Goal: Feedback & Contribution: Contribute content

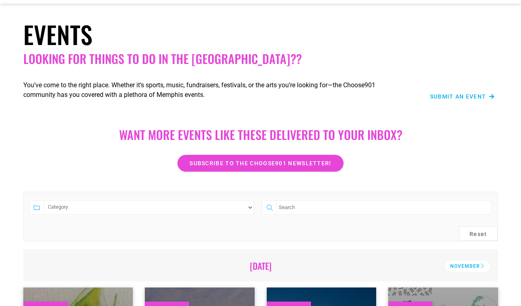
scroll to position [47, 0]
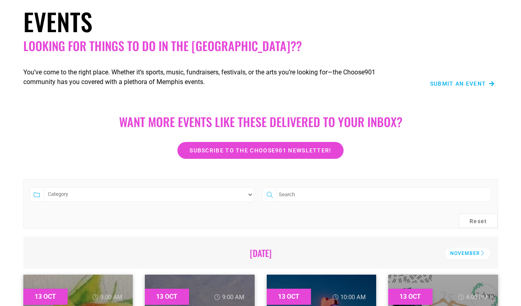
click at [463, 85] on span "Submit an Event" at bounding box center [458, 84] width 56 height 6
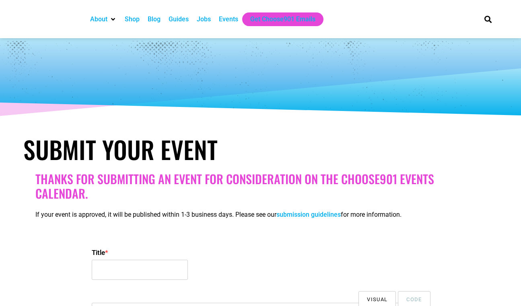
select select
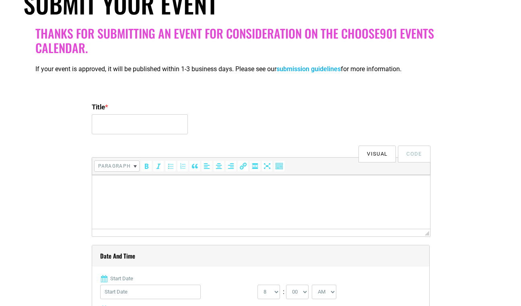
scroll to position [155, 0]
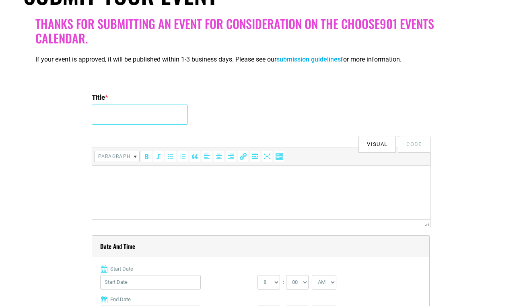
click at [130, 105] on input "Title *" at bounding box center [140, 115] width 96 height 20
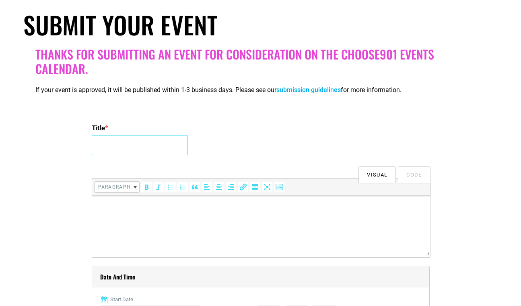
scroll to position [178, 0]
